Goal: Task Accomplishment & Management: Complete application form

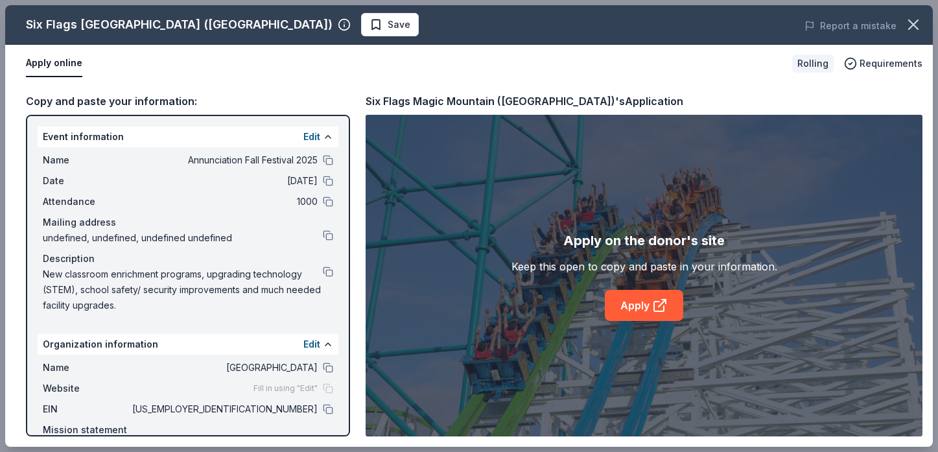
scroll to position [324, 0]
click at [634, 310] on link "Apply" at bounding box center [644, 305] width 78 height 31
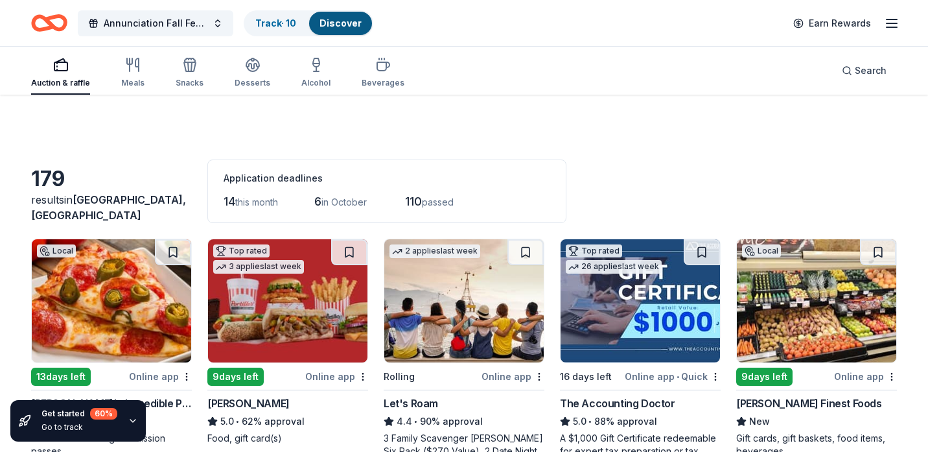
scroll to position [4794, 0]
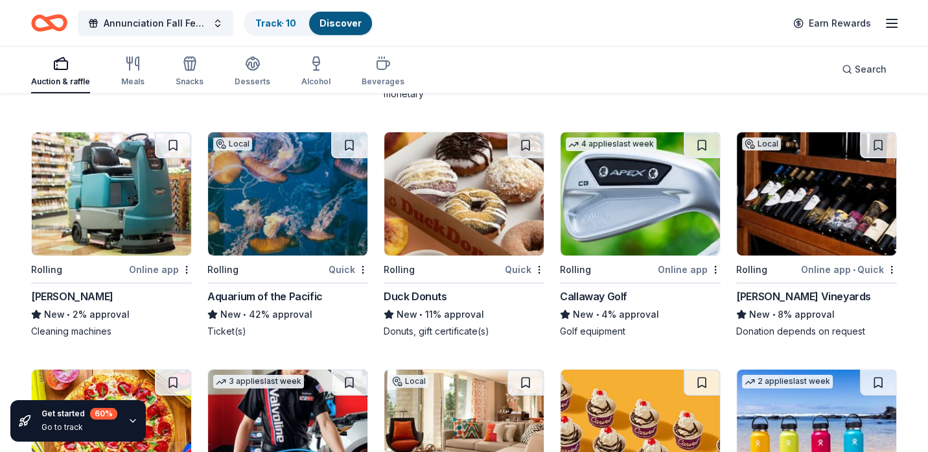
click at [55, 26] on icon "Home" at bounding box center [55, 22] width 20 height 13
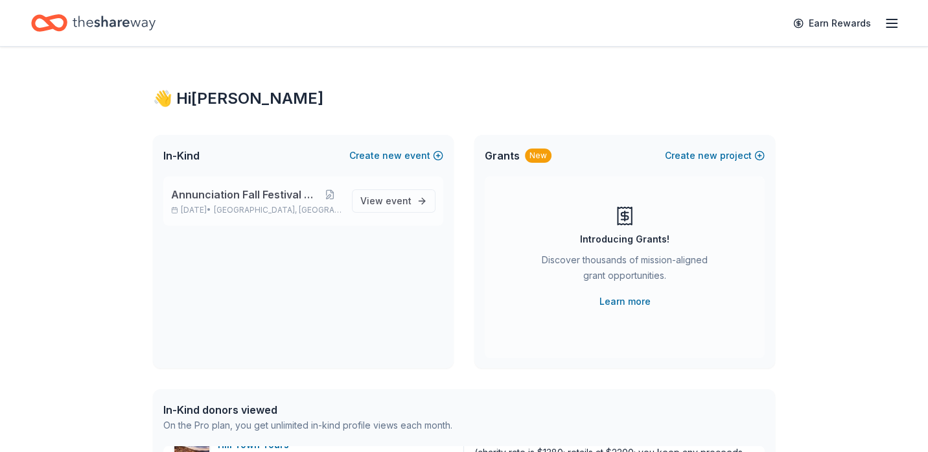
click at [237, 192] on span "Annunciation Fall Festival 2025" at bounding box center [244, 195] width 146 height 16
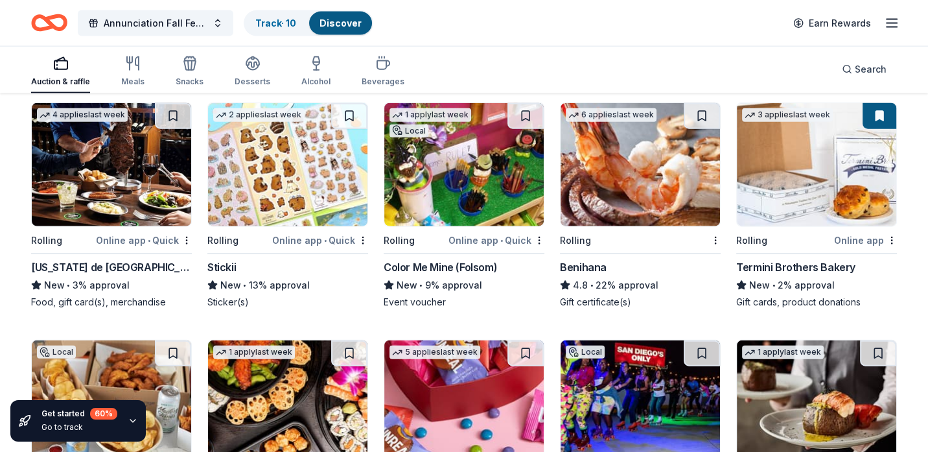
scroll to position [3136, 0]
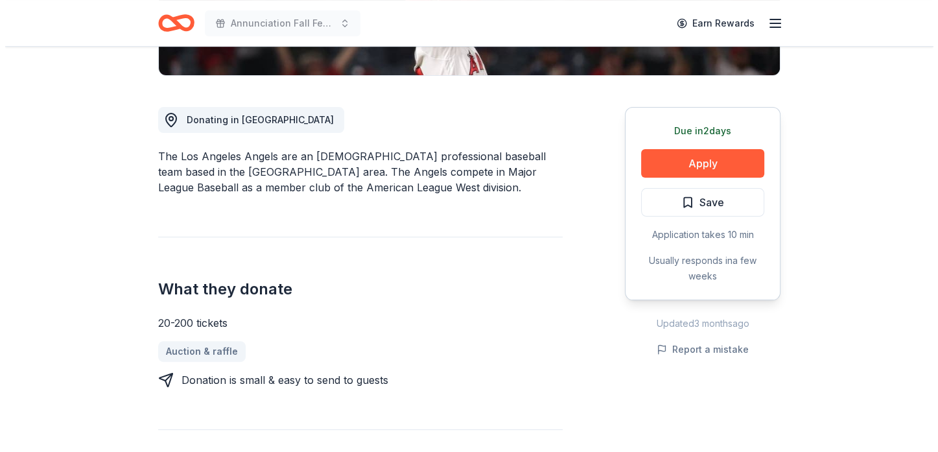
scroll to position [324, 0]
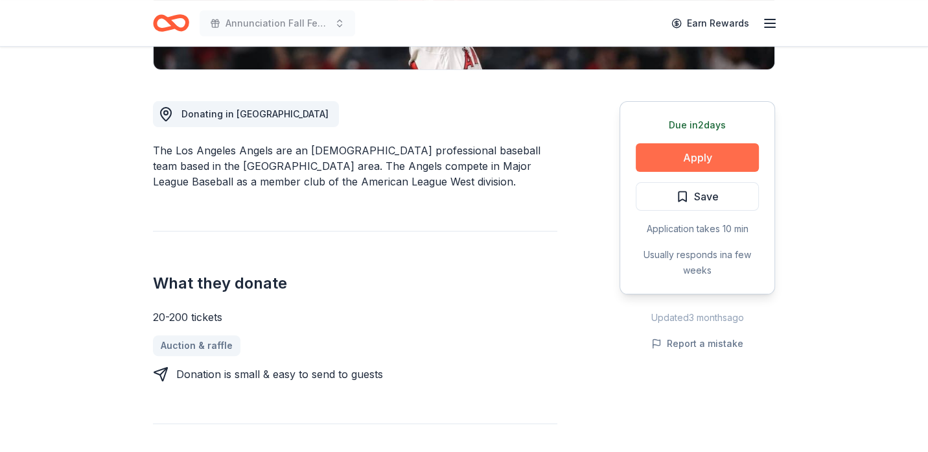
click at [730, 157] on button "Apply" at bounding box center [697, 157] width 123 height 29
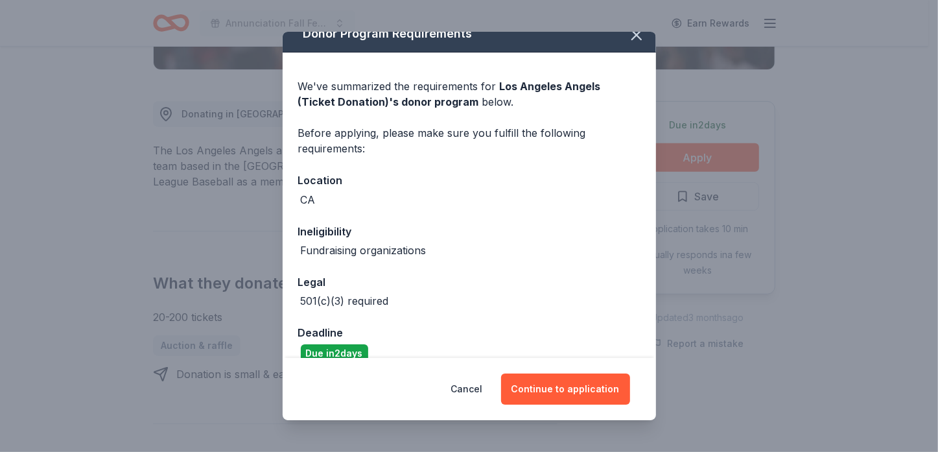
scroll to position [0, 0]
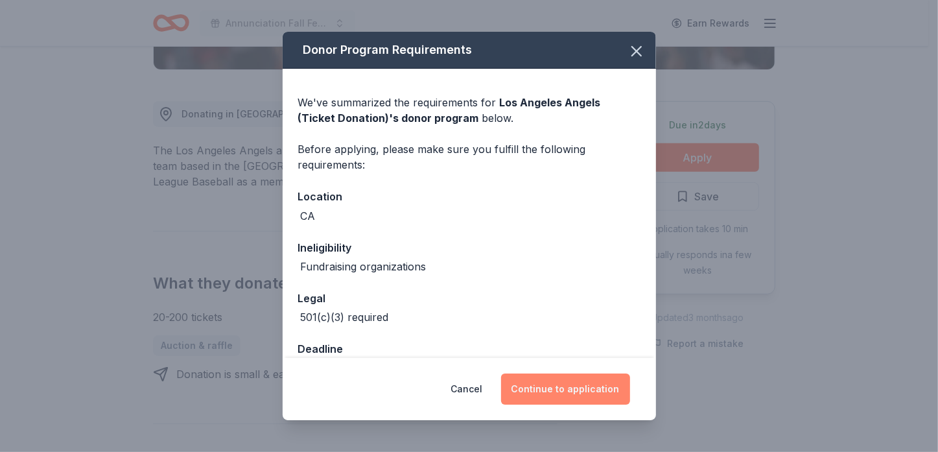
click at [573, 393] on button "Continue to application" at bounding box center [565, 388] width 129 height 31
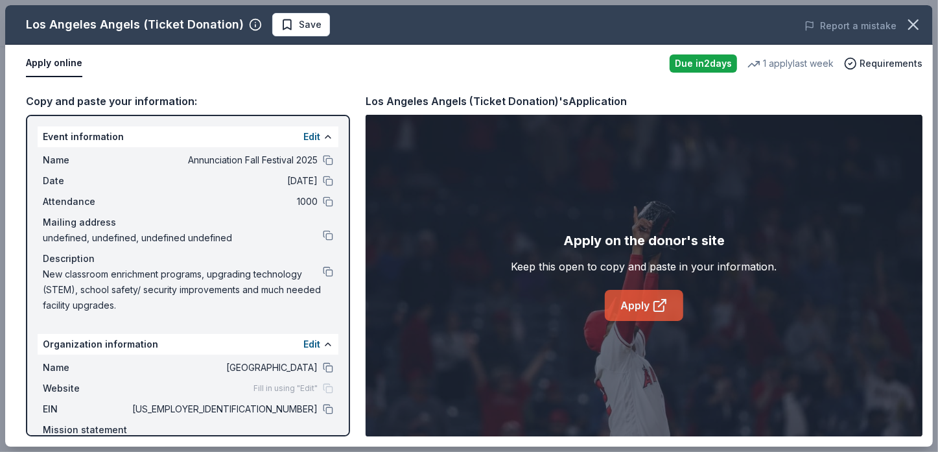
click at [660, 310] on icon at bounding box center [659, 306] width 10 height 10
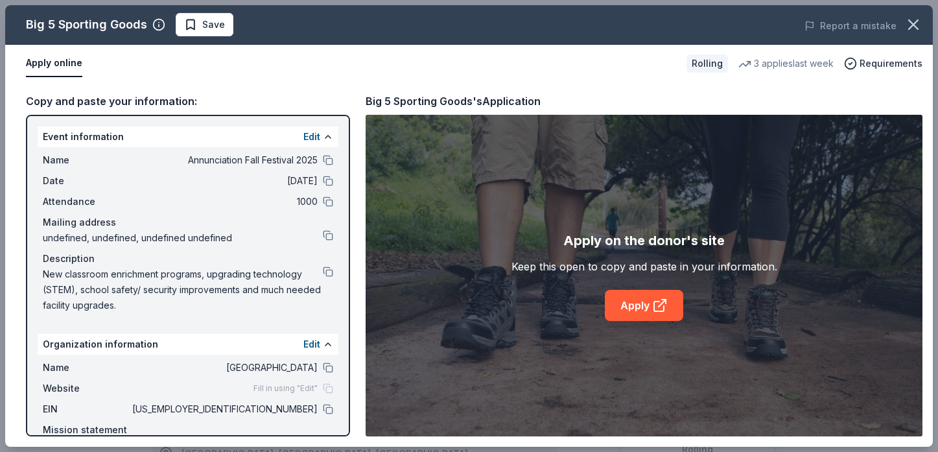
scroll to position [259, 0]
